Goal: Task Accomplishment & Management: Use online tool/utility

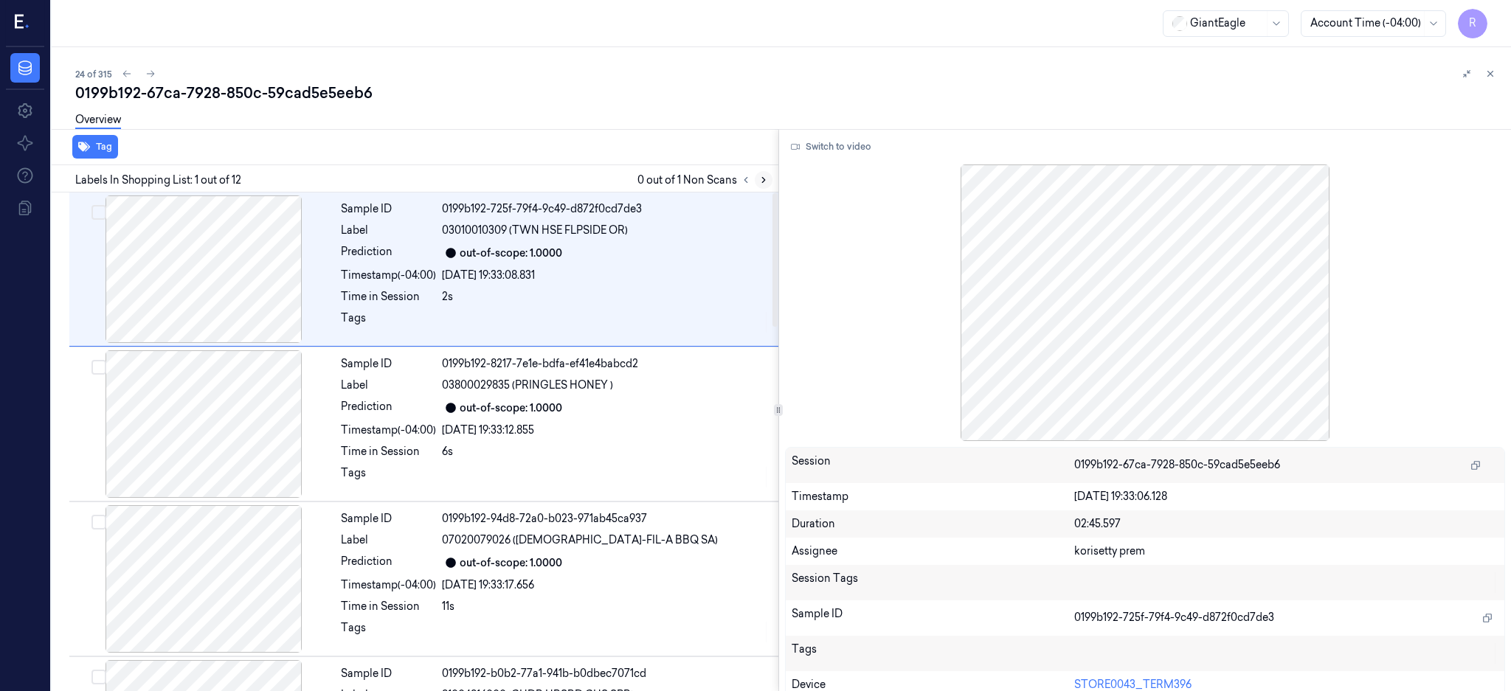
click at [769, 177] on icon at bounding box center [764, 180] width 10 height 10
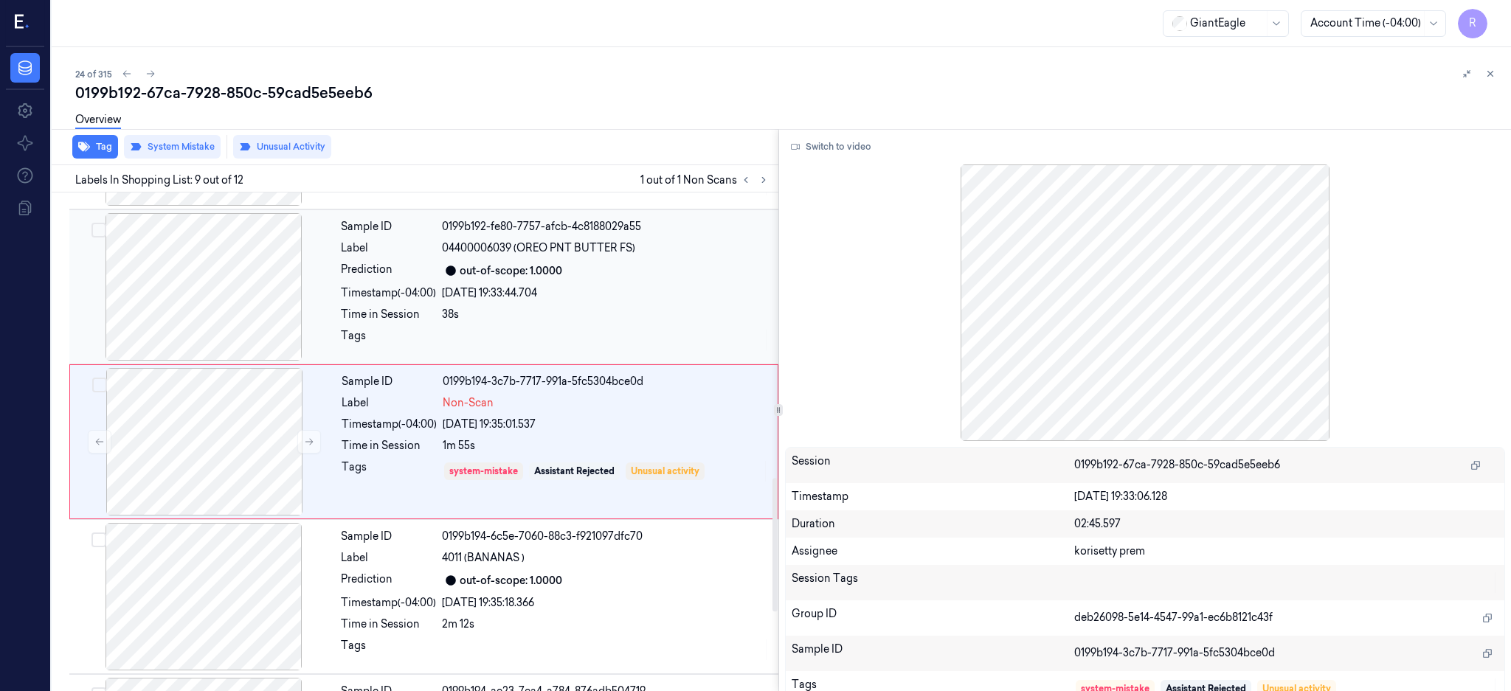
drag, startPoint x: 233, startPoint y: 272, endPoint x: 241, endPoint y: 269, distance: 7.9
click at [236, 266] on div at bounding box center [203, 287] width 263 height 148
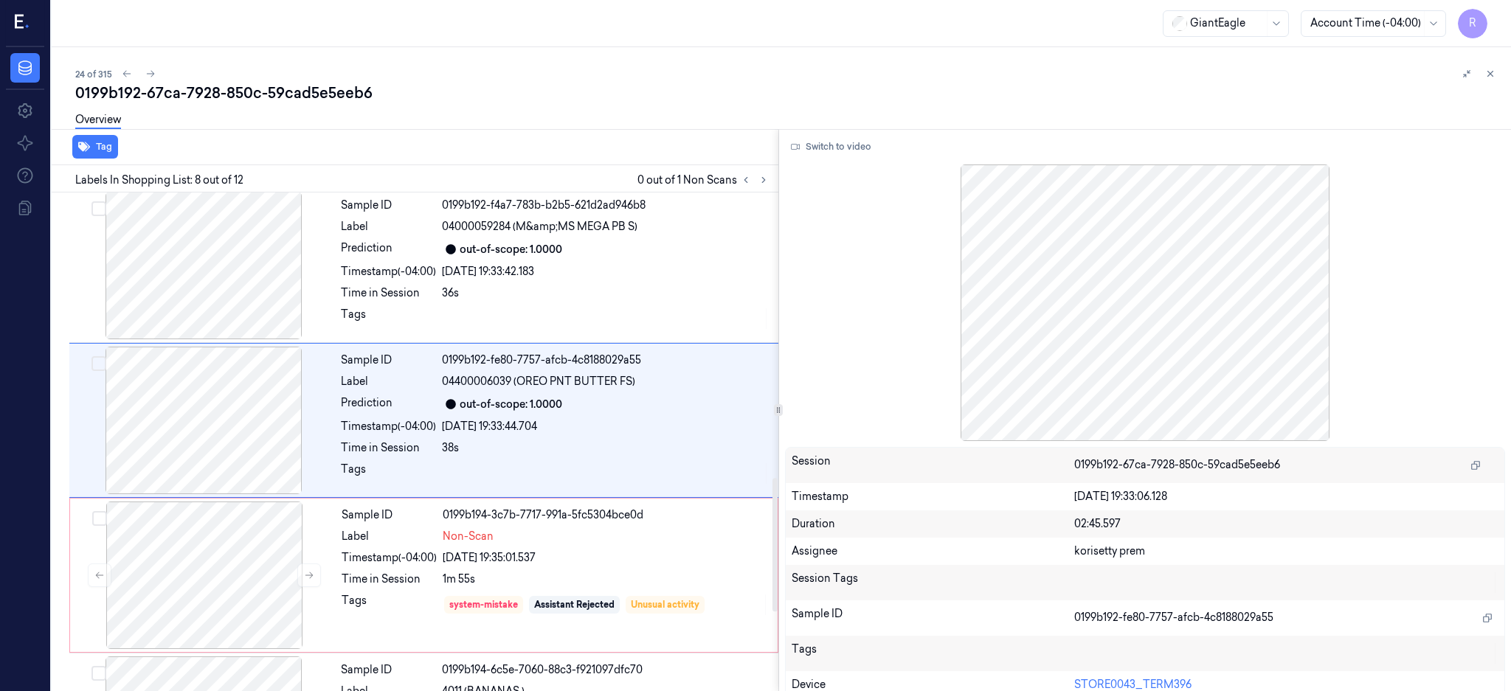
scroll to position [912, 0]
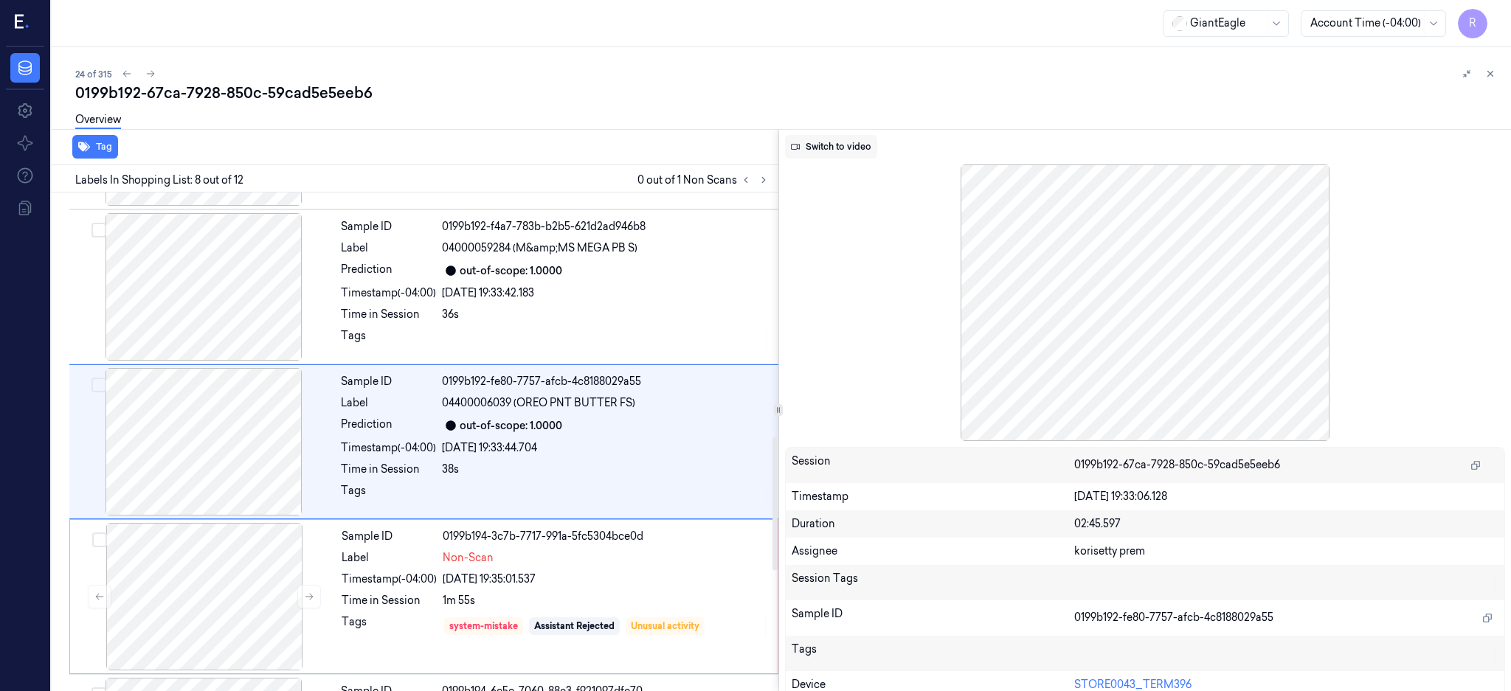
click at [852, 148] on button "Switch to video" at bounding box center [831, 147] width 92 height 24
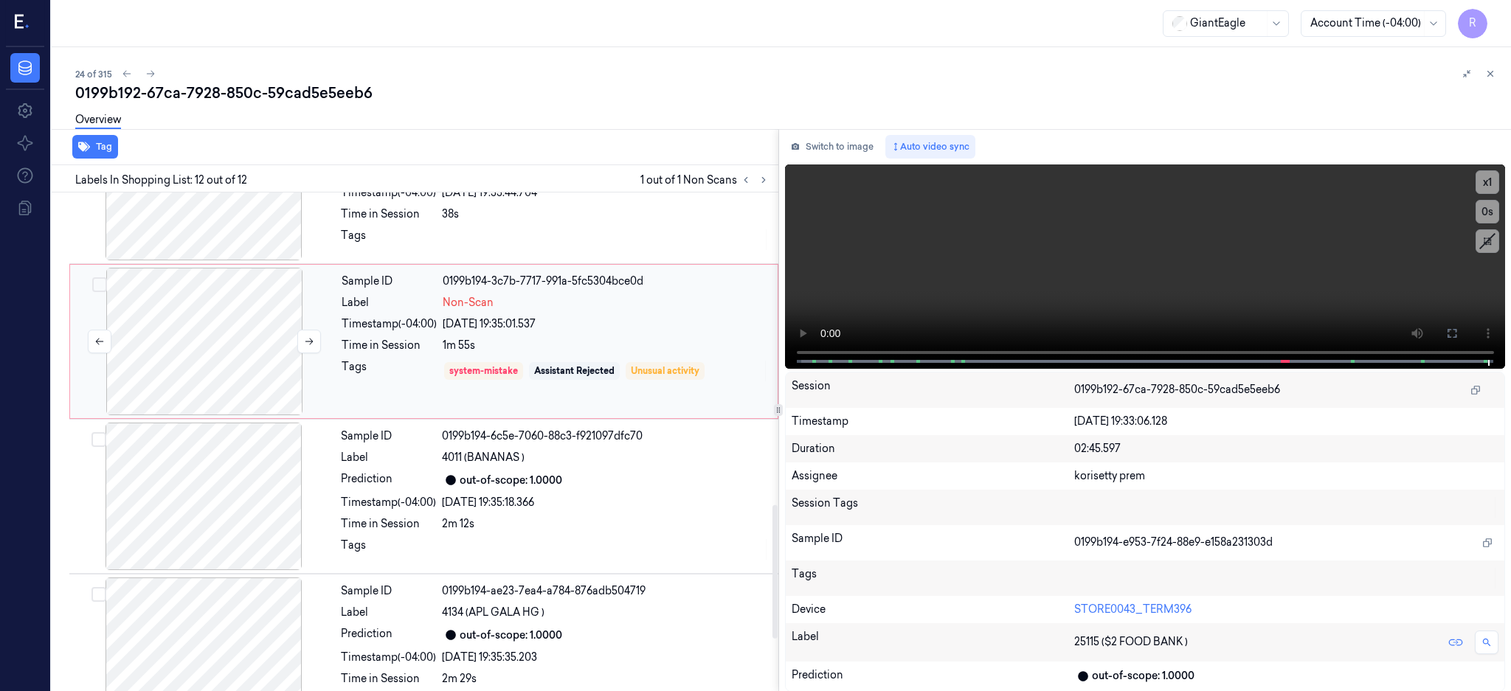
click at [233, 336] on div at bounding box center [204, 342] width 263 height 148
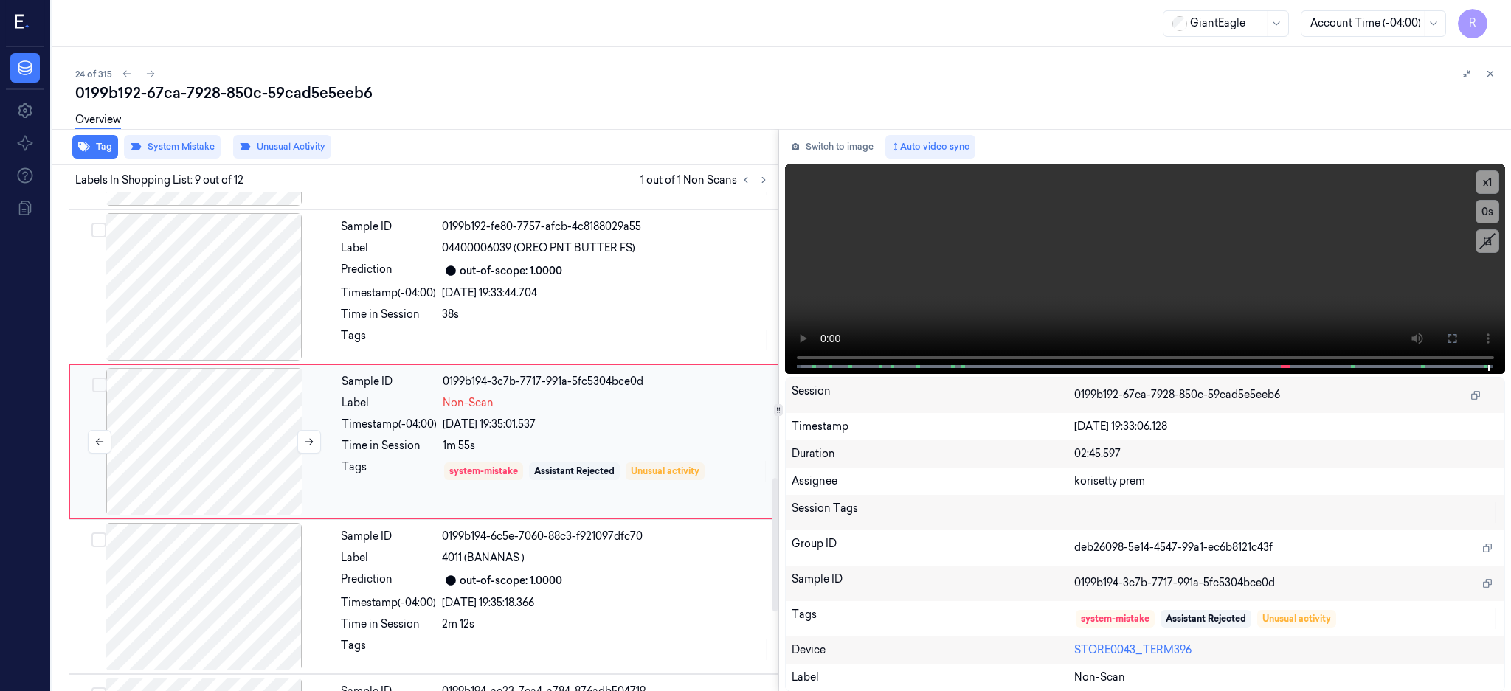
click at [233, 336] on div at bounding box center [203, 287] width 263 height 148
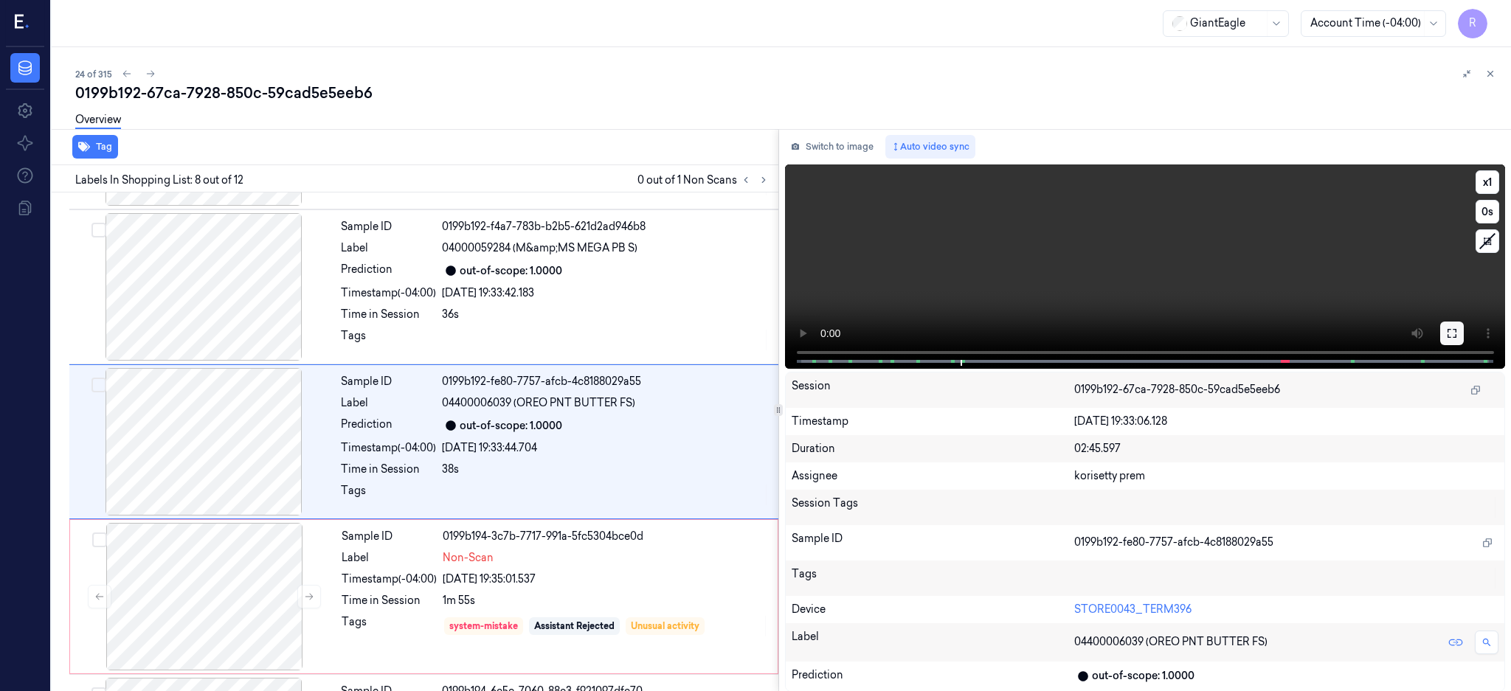
click at [1458, 328] on icon at bounding box center [1452, 334] width 12 height 12
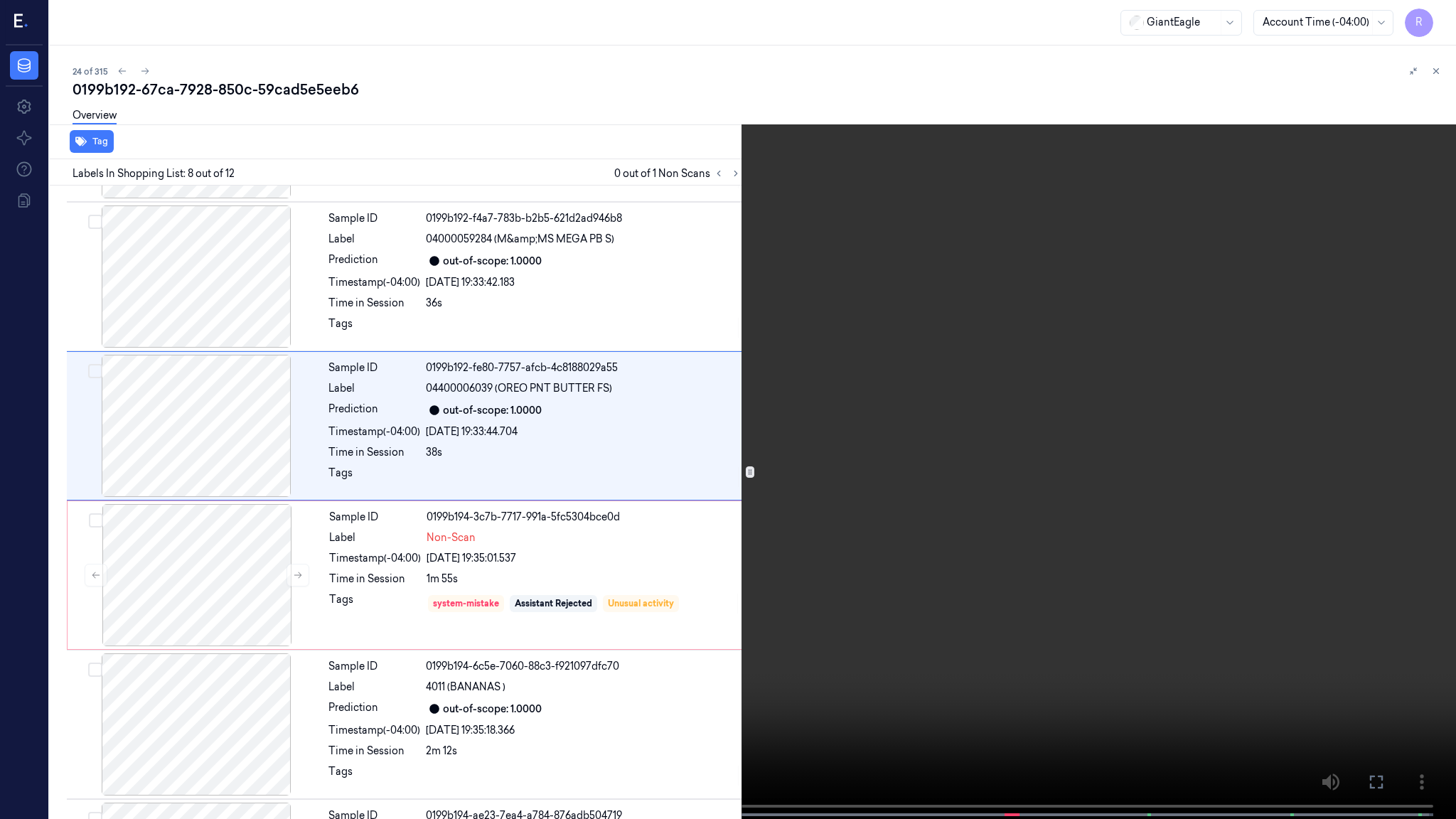
click at [1092, 389] on video at bounding box center [728, 410] width 1456 height 822
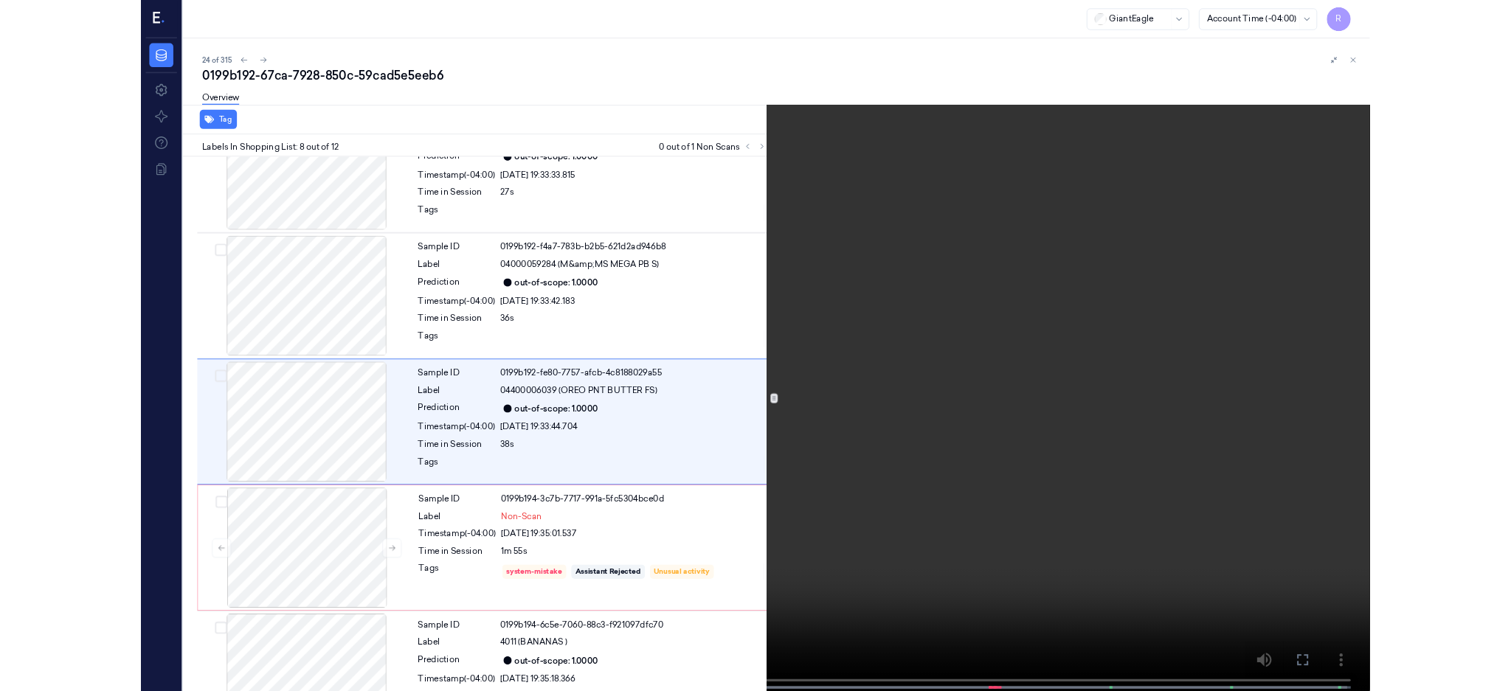
scroll to position [832, 0]
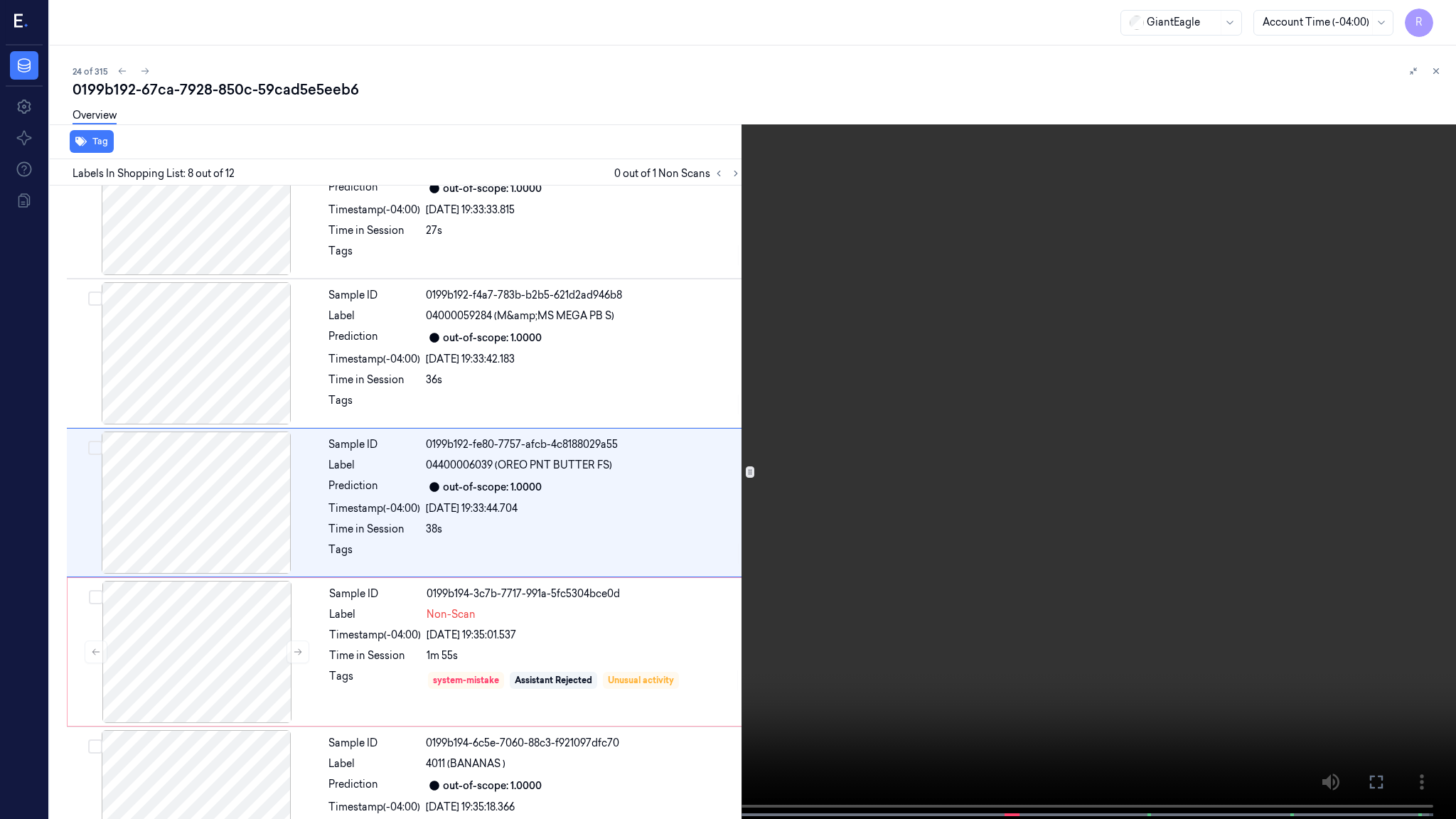
click at [856, 590] on video at bounding box center [728, 410] width 1456 height 822
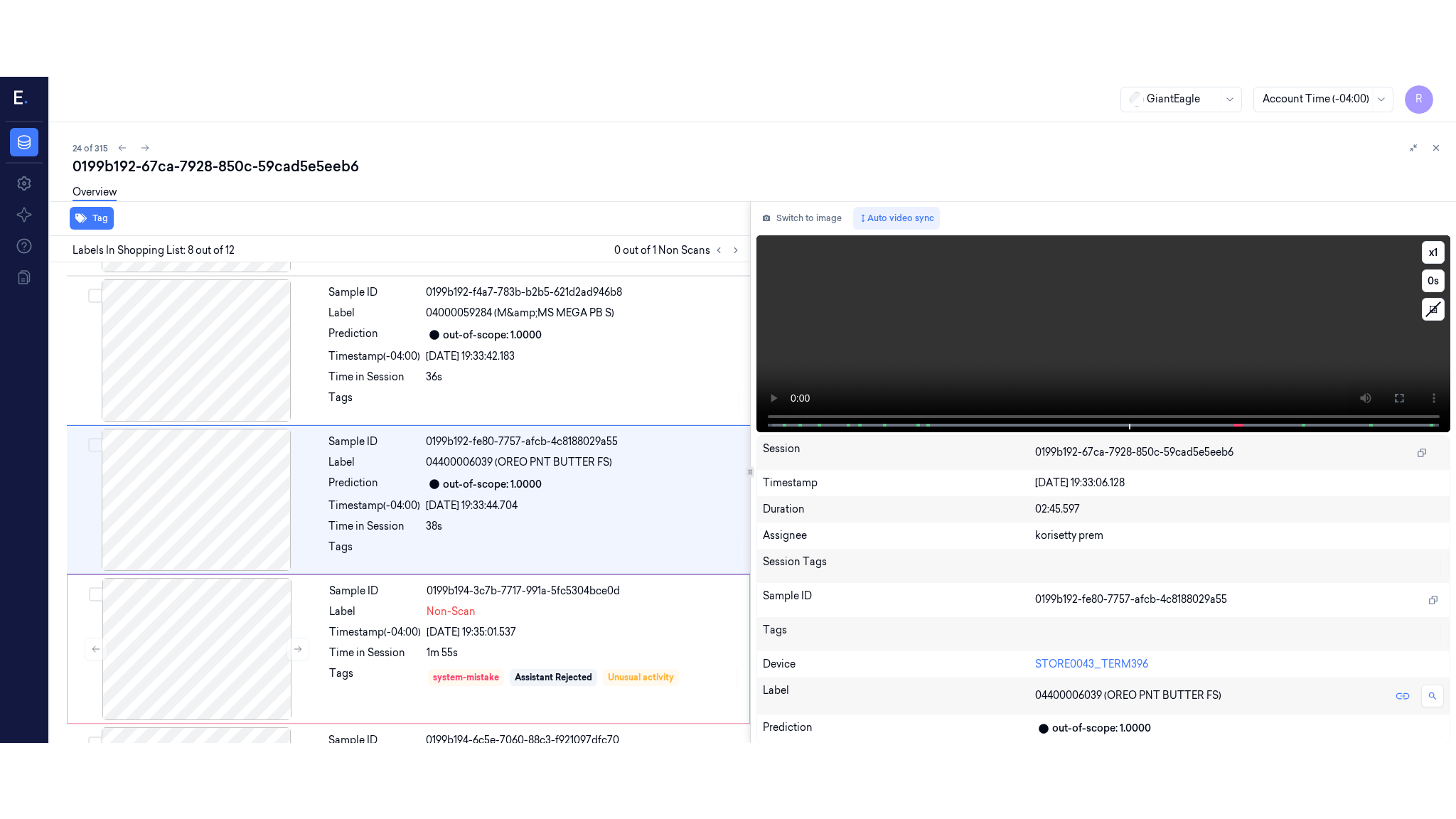
scroll to position [879, 0]
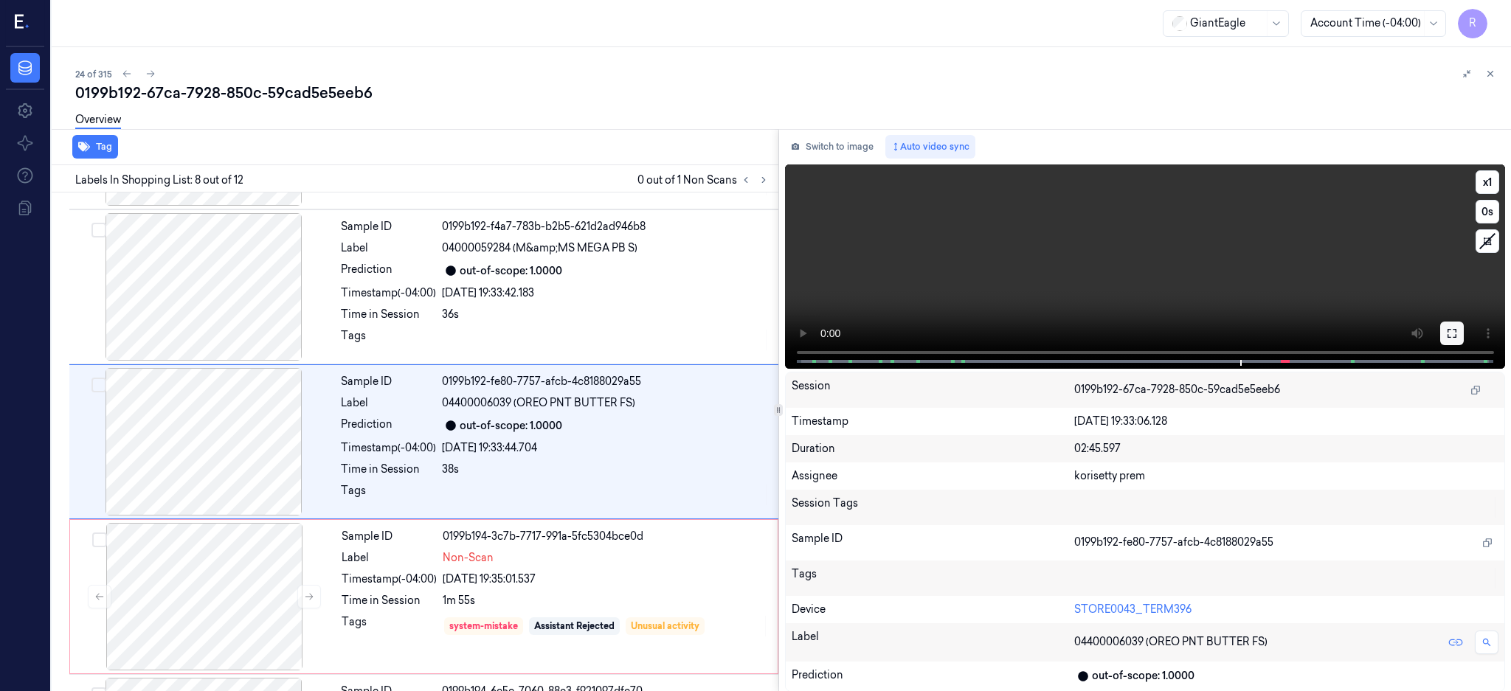
click at [1458, 332] on icon at bounding box center [1452, 334] width 12 height 12
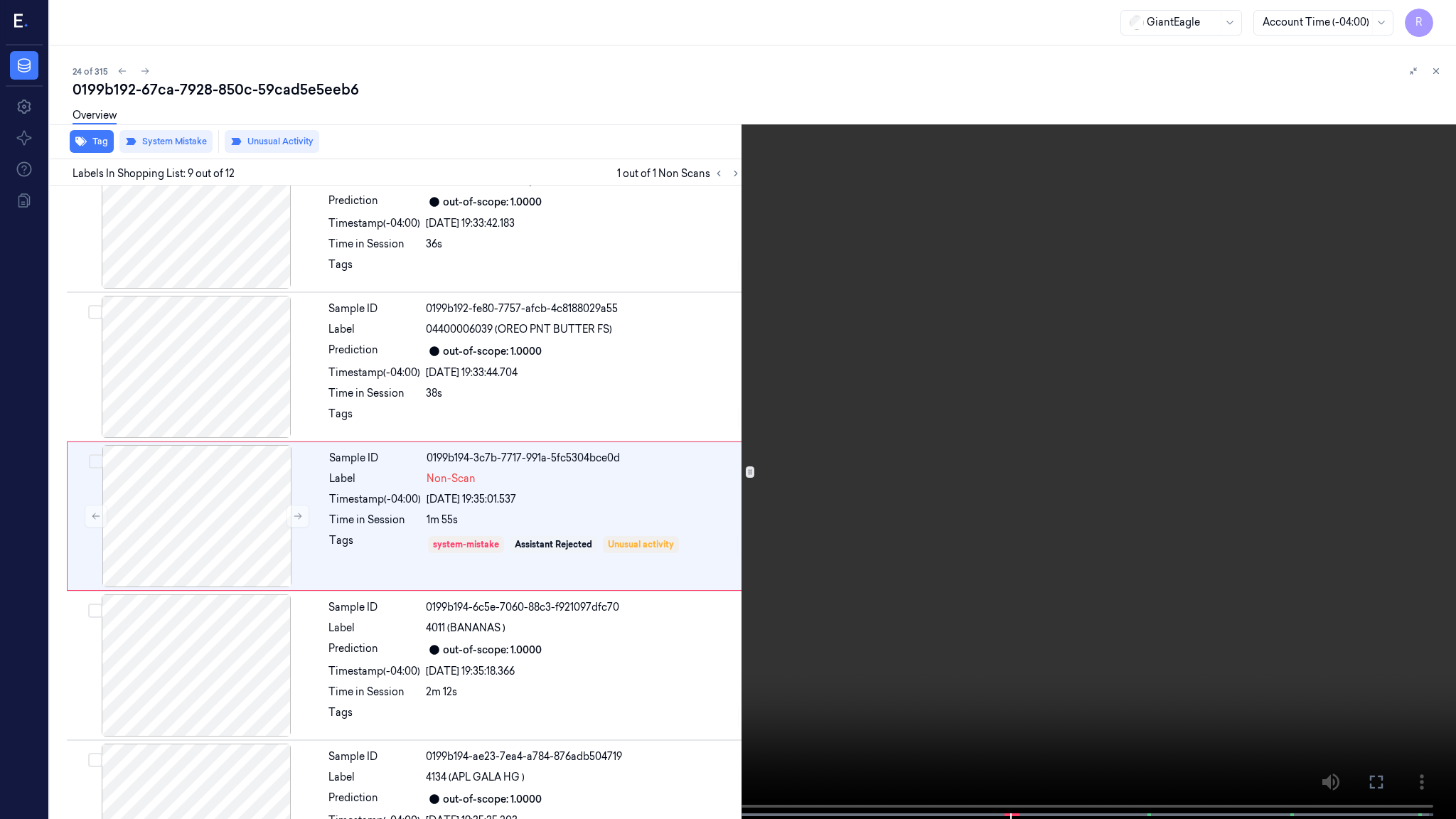
scroll to position [951, 0]
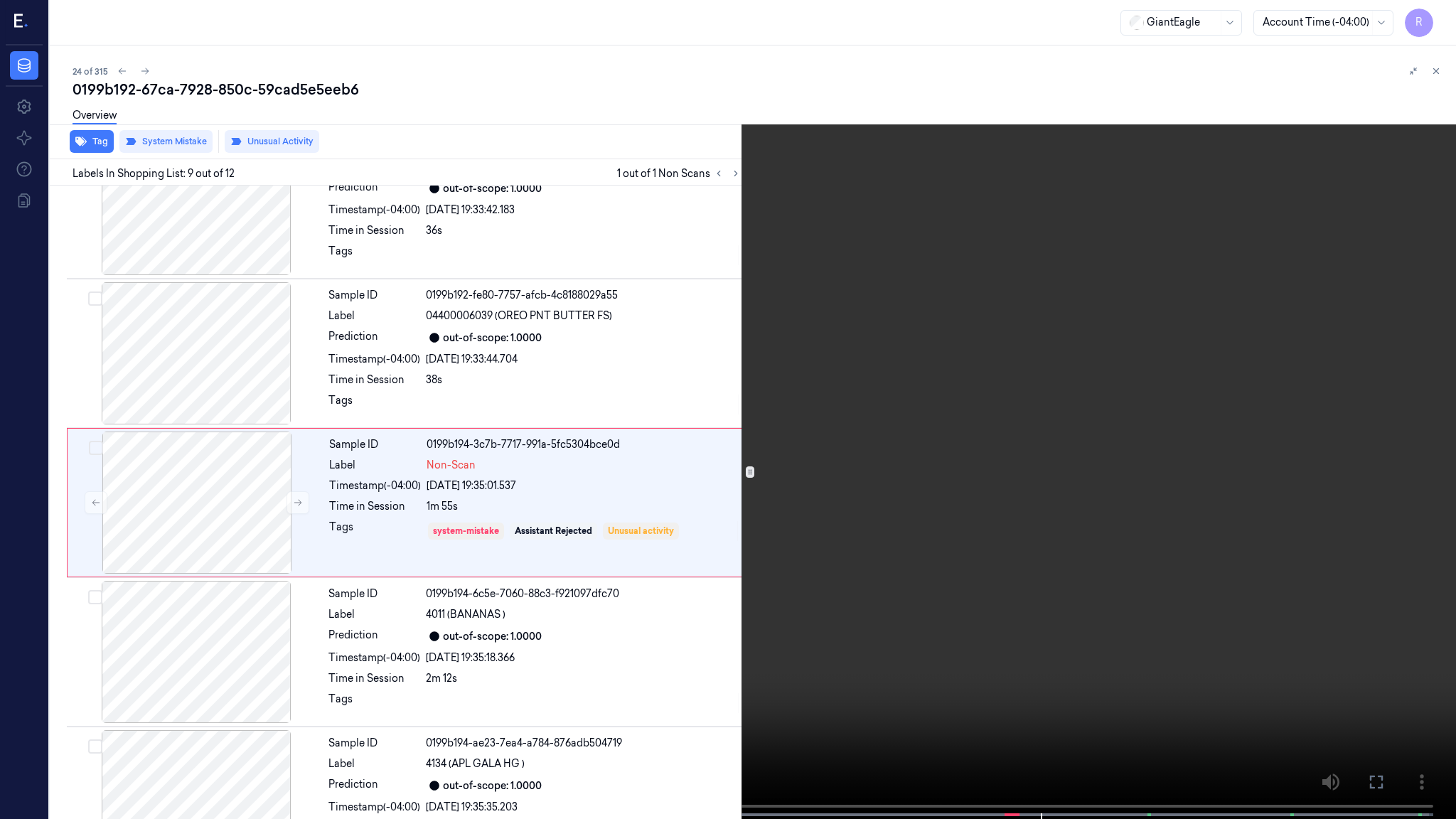
click at [0, 0] on icon at bounding box center [0, 0] width 0 height 0
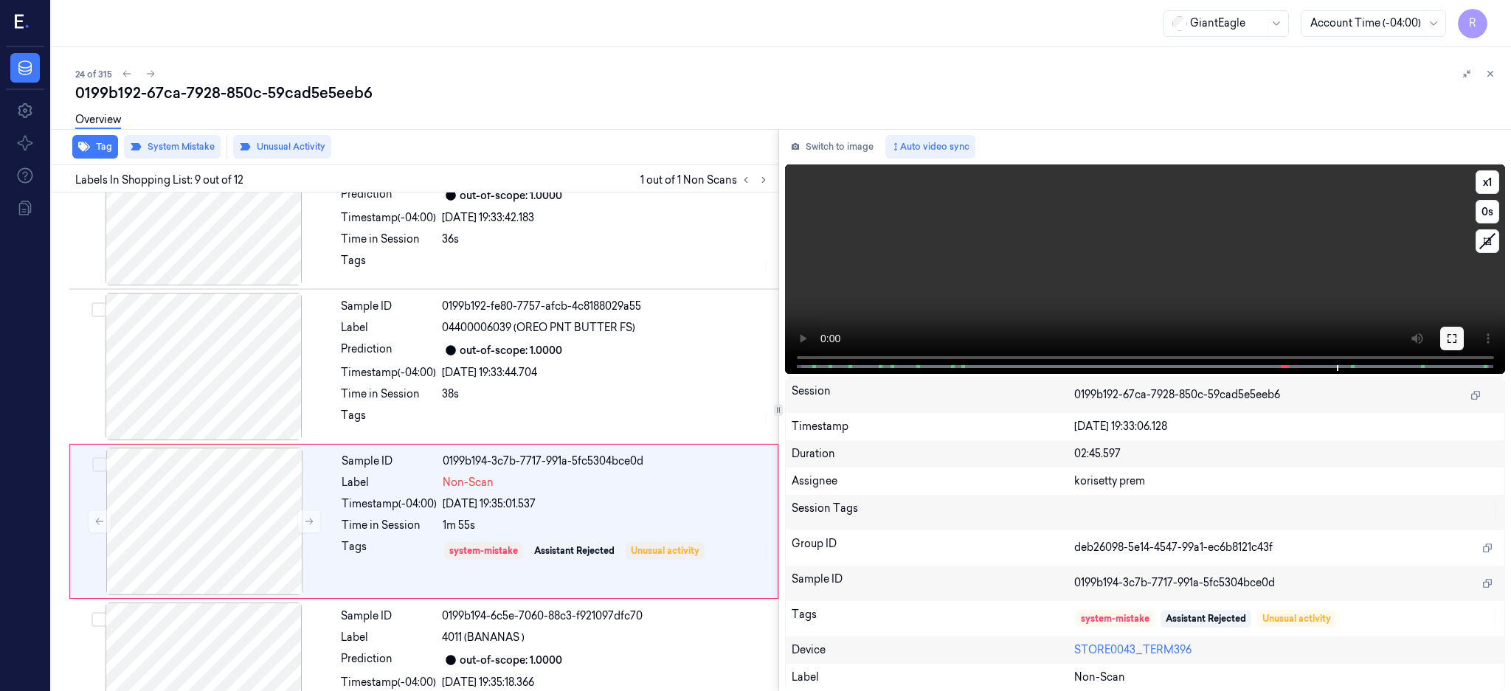
click at [1464, 335] on button at bounding box center [1452, 339] width 24 height 24
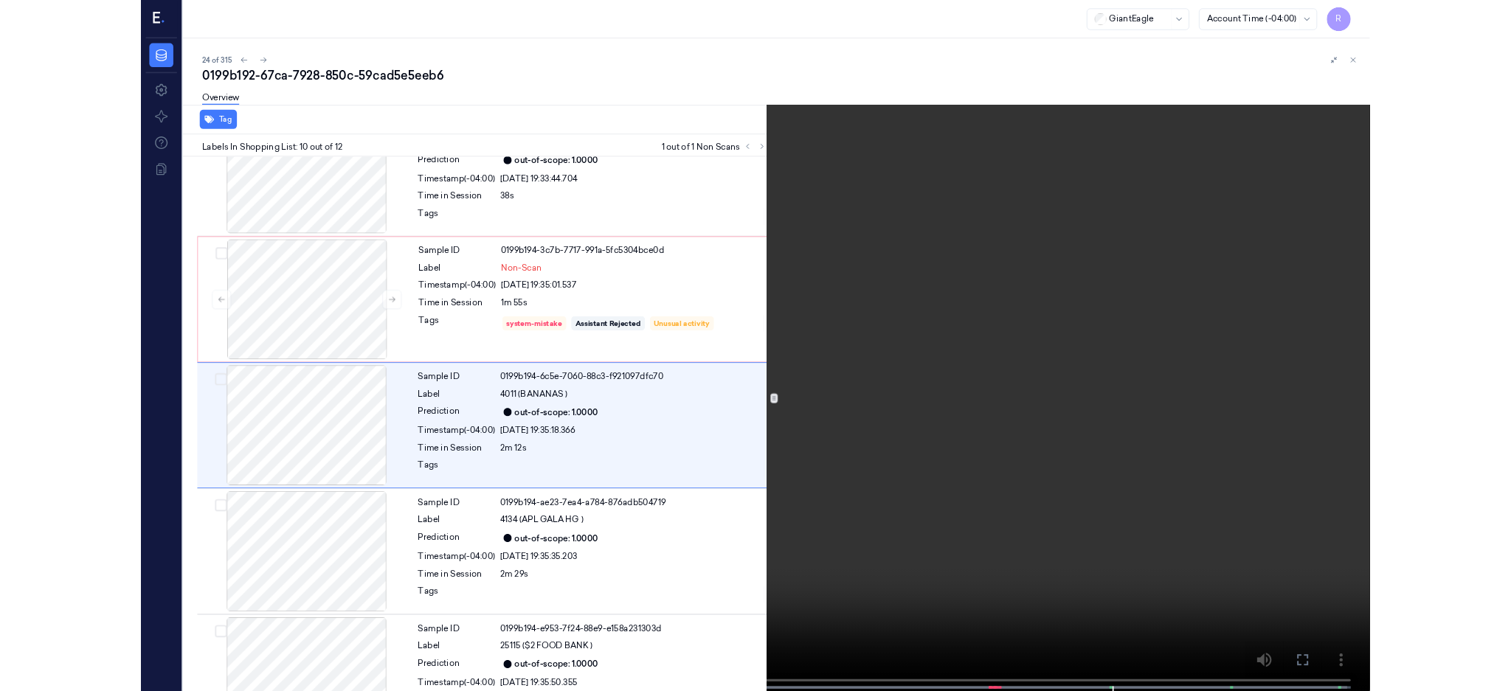
scroll to position [1142, 0]
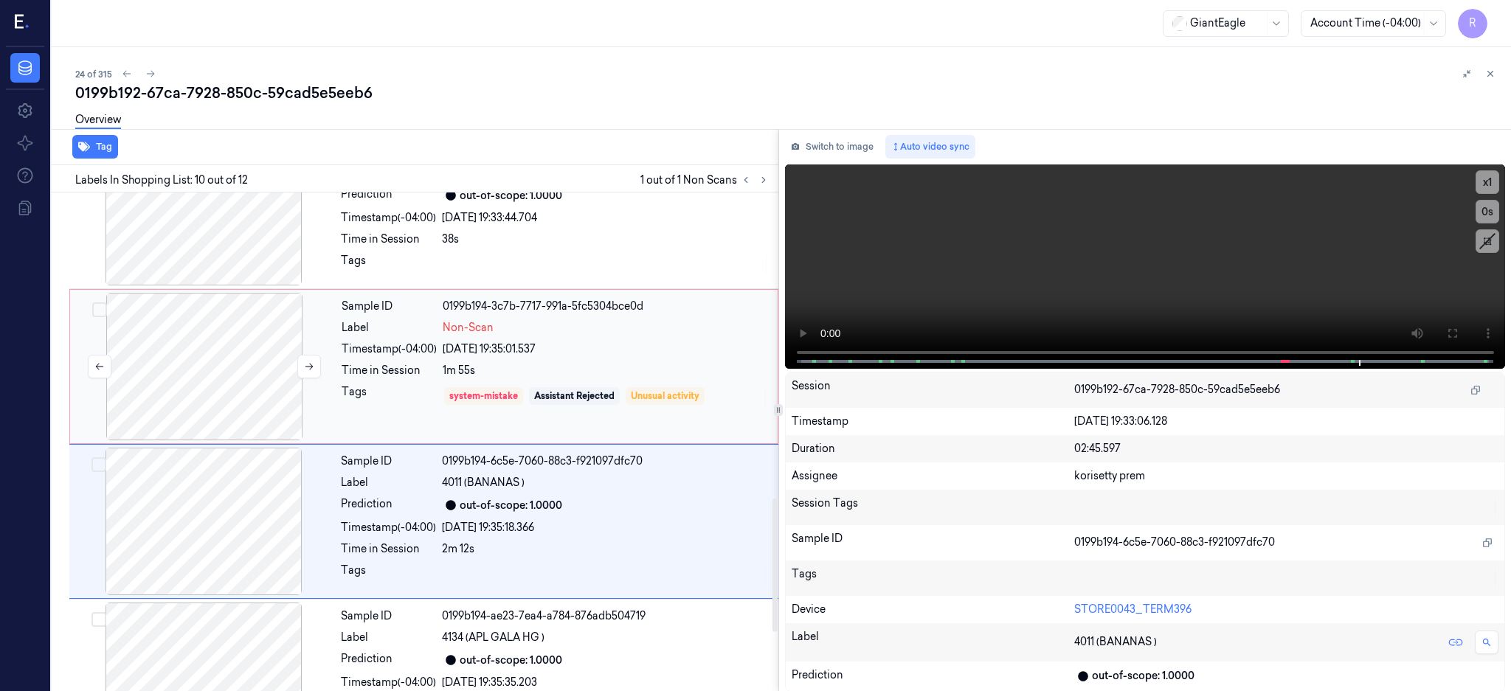
click at [216, 353] on div at bounding box center [204, 367] width 263 height 148
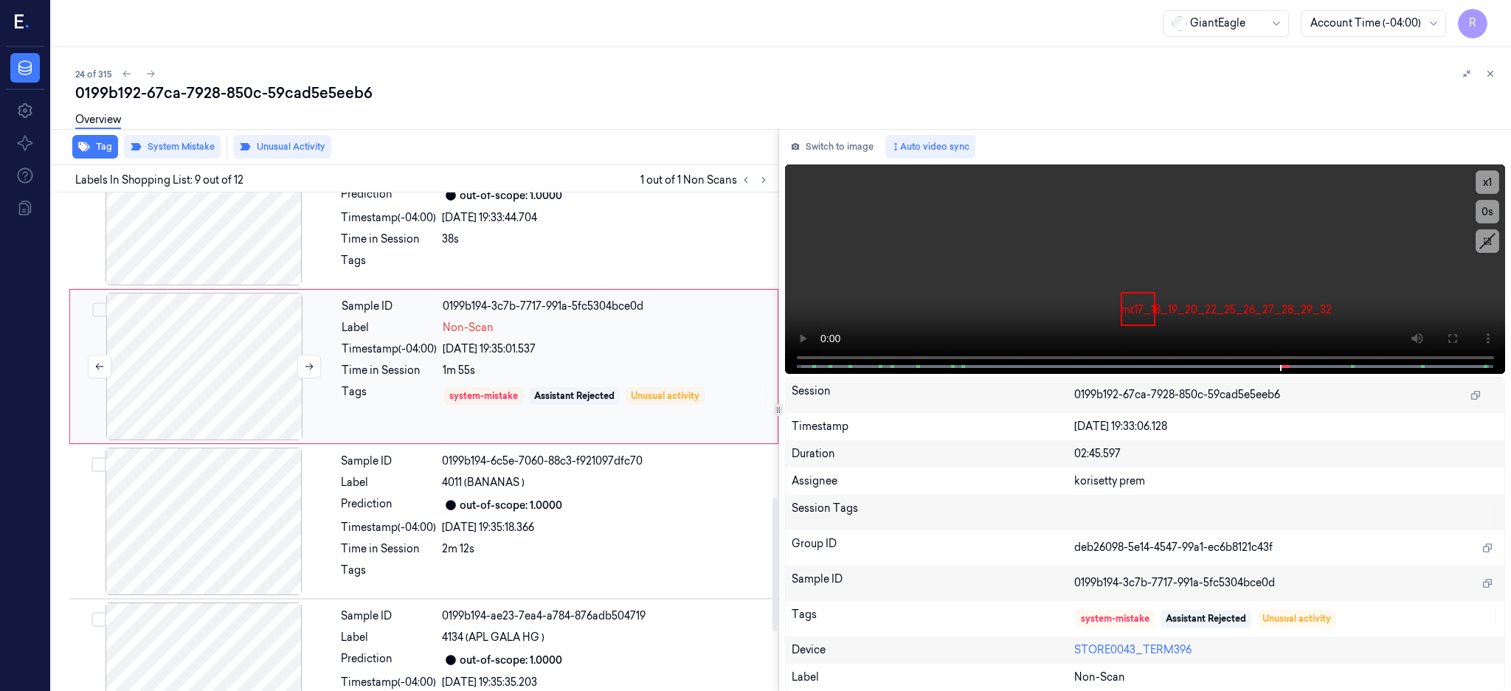
scroll to position [1067, 0]
